Goal: Find specific page/section: Find specific page/section

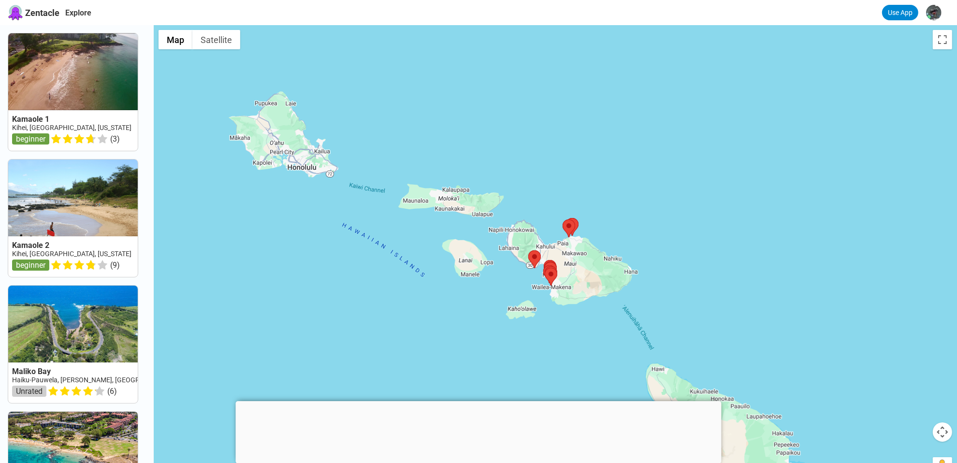
click at [52, 10] on span "Zentacle" at bounding box center [42, 13] width 34 height 10
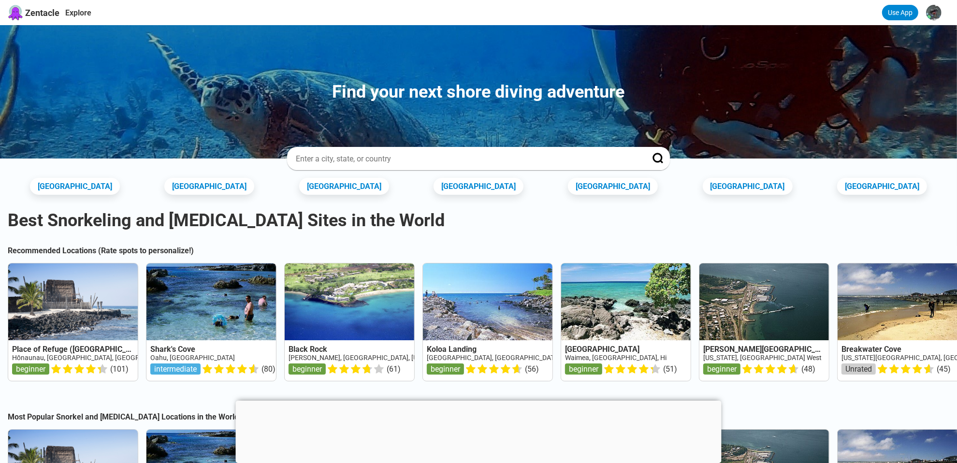
click at [368, 154] on input at bounding box center [467, 159] width 344 height 10
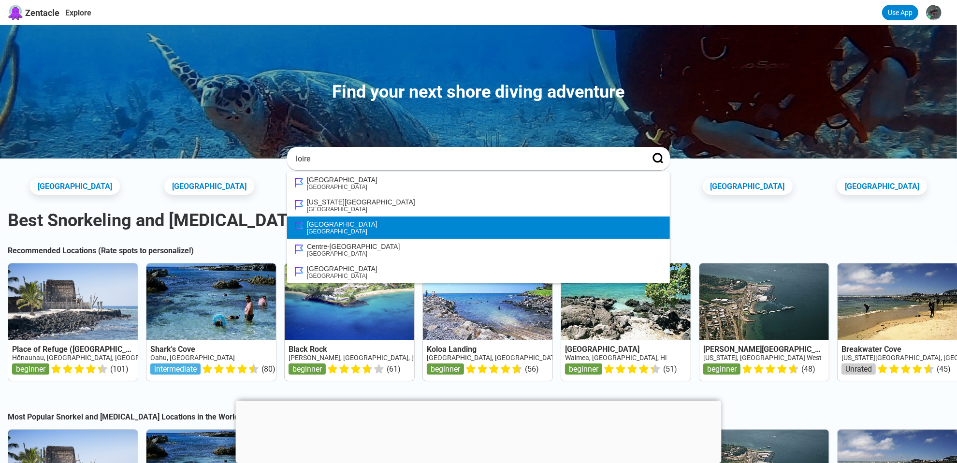
type input "loire"
click at [338, 220] on li "Loire-Atlantique France" at bounding box center [478, 228] width 383 height 22
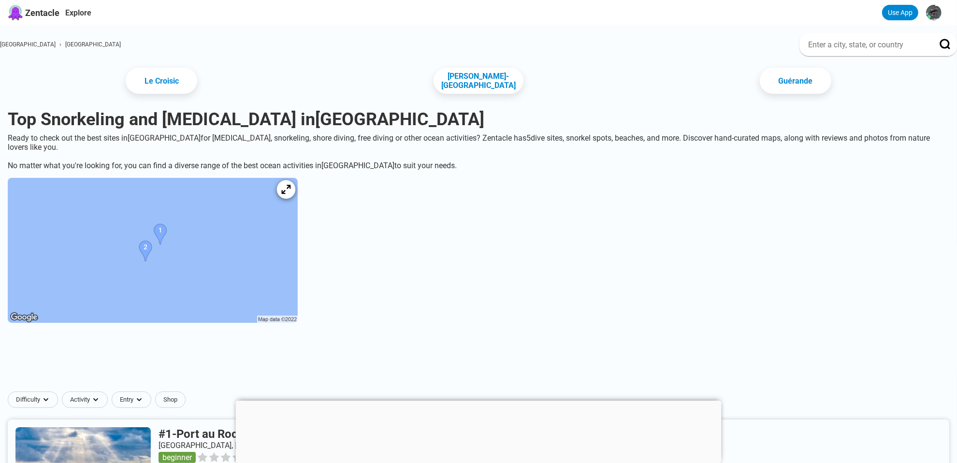
click at [291, 187] on icon at bounding box center [285, 189] width 9 height 9
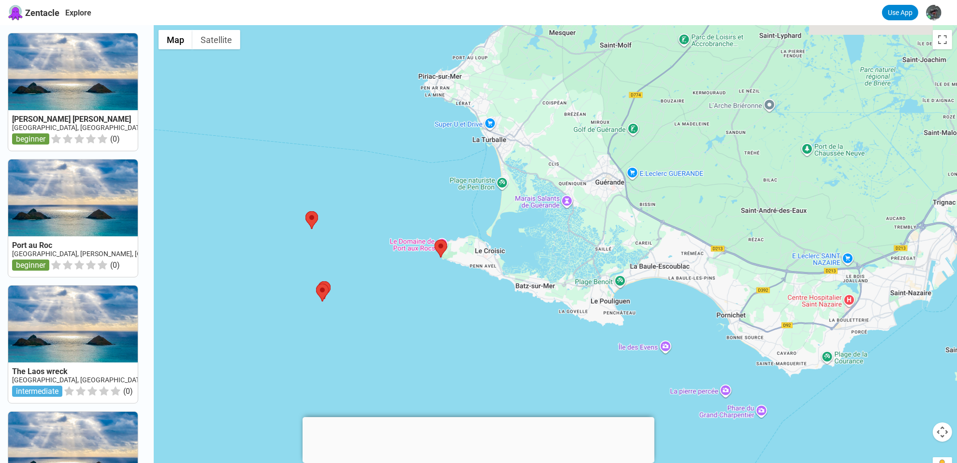
drag, startPoint x: 451, startPoint y: 182, endPoint x: 416, endPoint y: 282, distance: 106.1
click at [417, 282] on div at bounding box center [555, 256] width 803 height 463
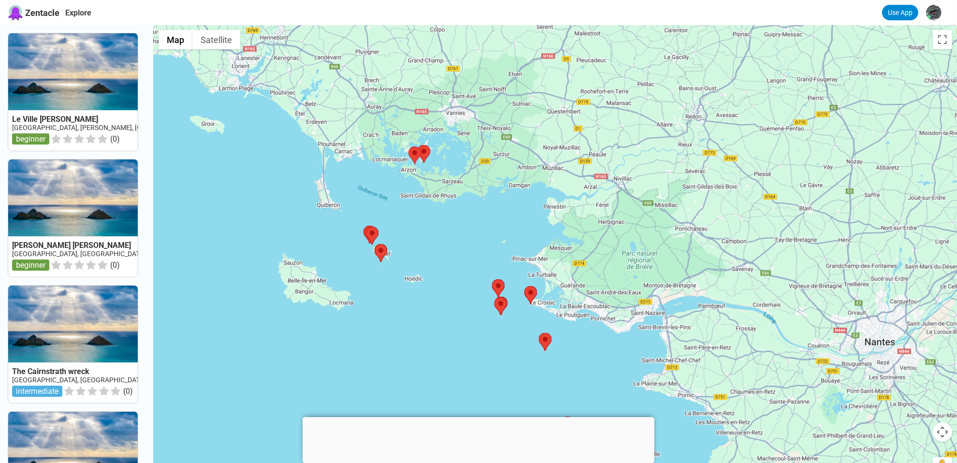
drag, startPoint x: 382, startPoint y: 129, endPoint x: 495, endPoint y: 246, distance: 163.1
click at [495, 246] on div at bounding box center [555, 256] width 803 height 463
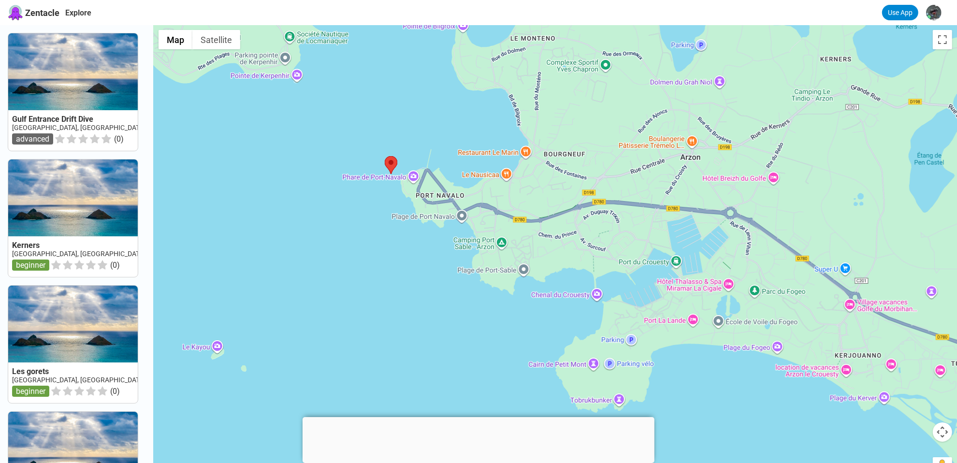
drag, startPoint x: 380, startPoint y: 170, endPoint x: 401, endPoint y: 224, distance: 58.0
click at [401, 224] on div at bounding box center [555, 256] width 803 height 463
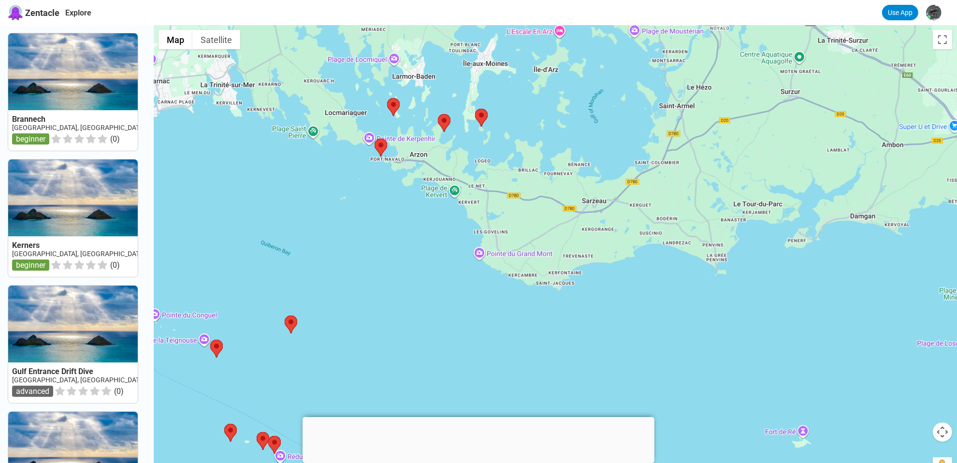
drag, startPoint x: 541, startPoint y: 320, endPoint x: 367, endPoint y: 116, distance: 268.5
click at [368, 116] on div at bounding box center [555, 256] width 803 height 463
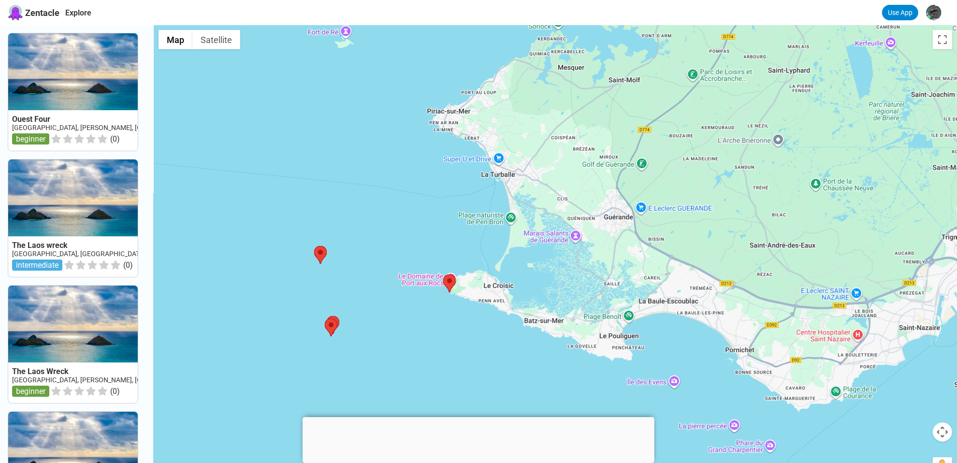
drag, startPoint x: 600, startPoint y: 220, endPoint x: 362, endPoint y: 66, distance: 284.5
click at [362, 66] on div at bounding box center [555, 256] width 803 height 463
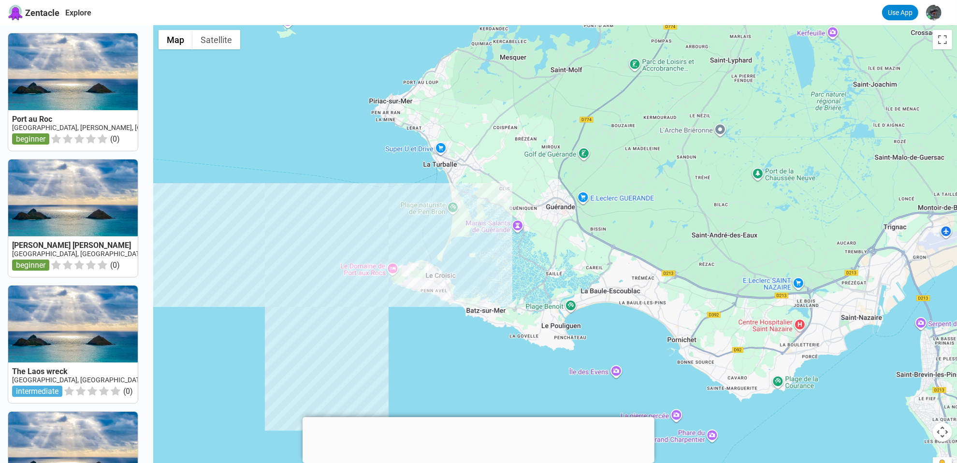
drag, startPoint x: 447, startPoint y: 145, endPoint x: 390, endPoint y: 139, distance: 57.9
click at [390, 139] on div at bounding box center [555, 256] width 803 height 463
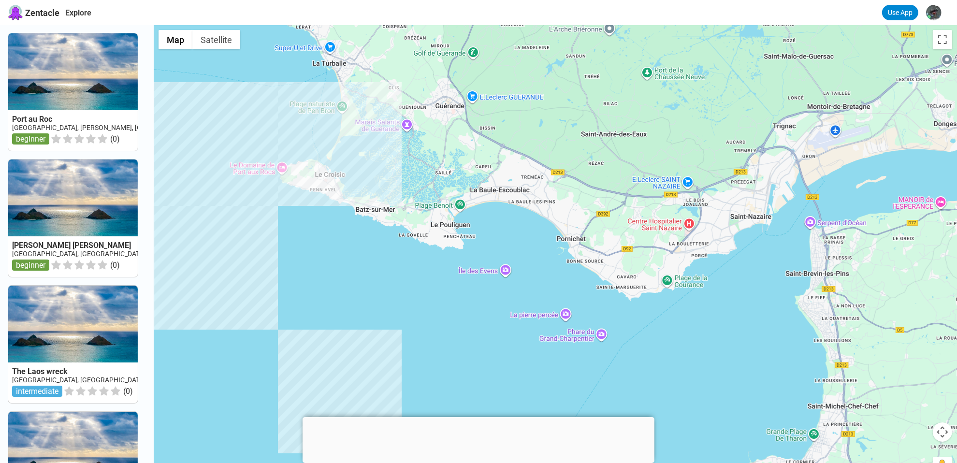
drag, startPoint x: 688, startPoint y: 388, endPoint x: 577, endPoint y: 287, distance: 149.9
click at [577, 287] on div at bounding box center [555, 256] width 803 height 463
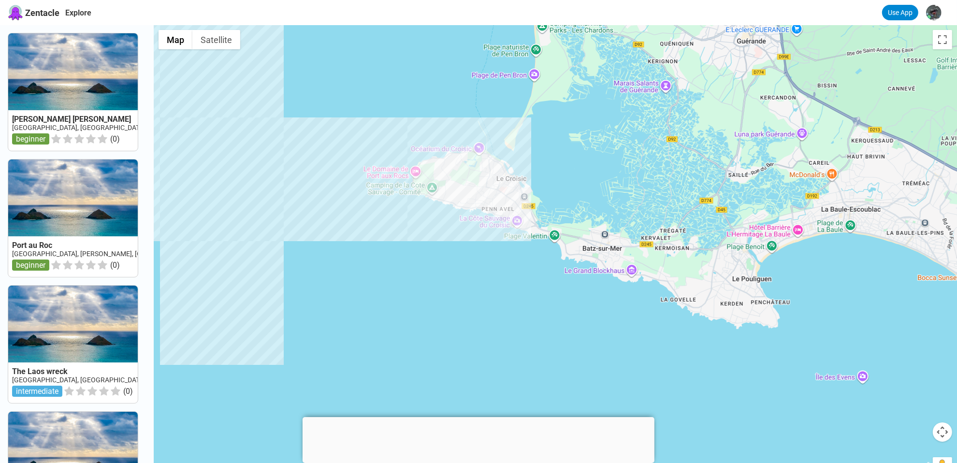
drag, startPoint x: 401, startPoint y: 186, endPoint x: 496, endPoint y: 254, distance: 117.1
click at [496, 254] on div at bounding box center [555, 256] width 803 height 463
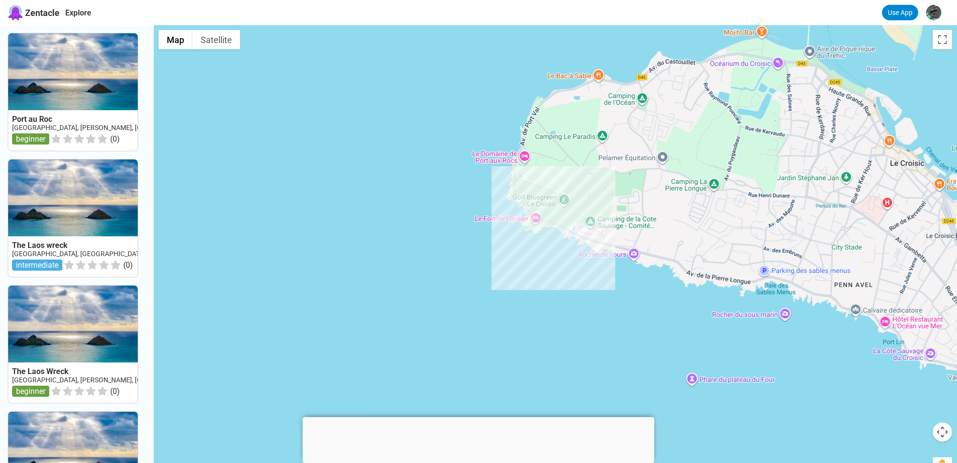
drag, startPoint x: 478, startPoint y: 237, endPoint x: 399, endPoint y: 256, distance: 81.6
click at [399, 256] on div at bounding box center [555, 256] width 803 height 463
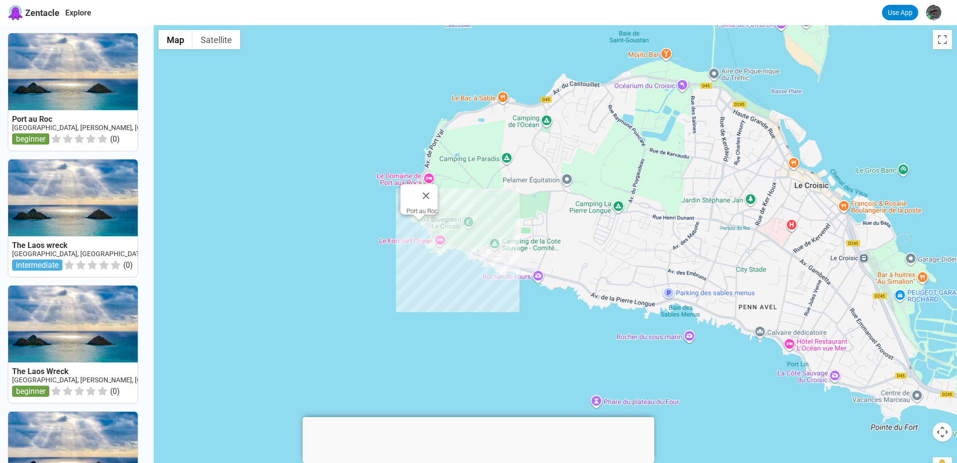
click at [422, 227] on div "Port au Roc" at bounding box center [555, 256] width 803 height 463
